Goal: Transaction & Acquisition: Subscribe to service/newsletter

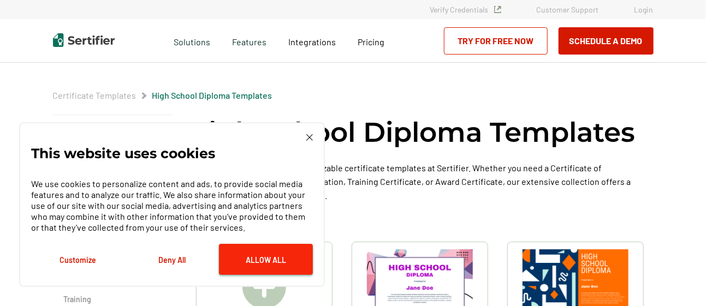
click at [287, 260] on button "Allow All" at bounding box center [266, 259] width 94 height 31
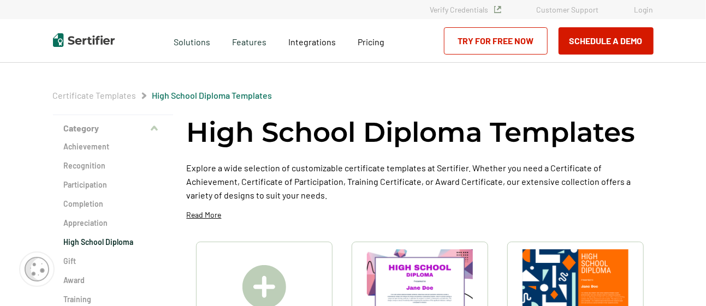
click at [507, 42] on link "Try for Free Now" at bounding box center [496, 40] width 104 height 27
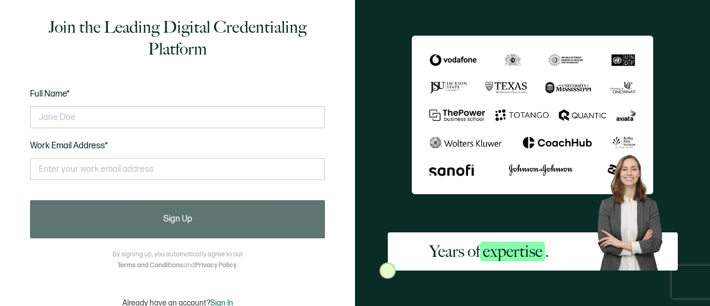
click at [507, 42] on img at bounding box center [533, 115] width 242 height 159
